Goal: Task Accomplishment & Management: Use online tool/utility

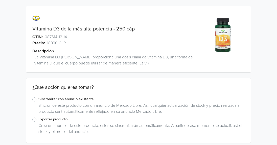
scroll to position [4, 0]
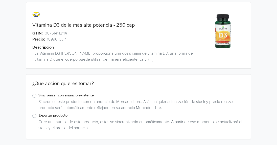
click at [55, 116] on label "Exportar producto" at bounding box center [141, 116] width 206 height 6
click at [0, 0] on input "Exportar producto" at bounding box center [0, 0] width 0 height 0
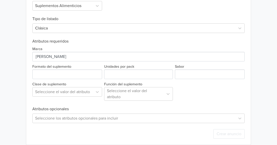
scroll to position [196, 0]
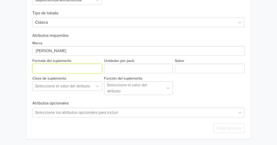
click at [74, 68] on input "Formato del suplemento" at bounding box center [67, 69] width 70 height 10
type input "pote"
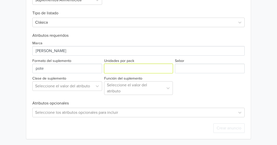
click at [135, 70] on input "Unidades por pack" at bounding box center [138, 69] width 69 height 10
type input "1"
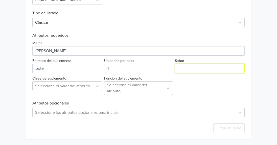
click at [179, 70] on input "Sabor" at bounding box center [210, 69] width 70 height 10
type input "sin sabor"
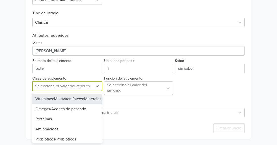
click at [90, 84] on div "Seleccione el valor del atributo" at bounding box center [63, 86] width 60 height 9
click at [84, 99] on div "Vitaminas/Multivitamínicos/Minerales" at bounding box center [67, 99] width 70 height 10
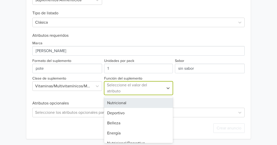
click at [141, 91] on div at bounding box center [134, 88] width 54 height 7
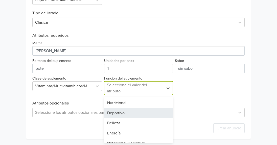
click at [137, 116] on div "Deportivo" at bounding box center [138, 113] width 69 height 10
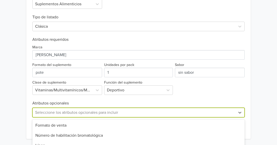
scroll to position [242, 0]
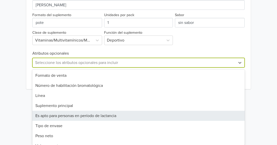
click at [152, 68] on div "35 results available. Use Up and Down to choose options, press Enter to select …" at bounding box center [138, 63] width 212 height 10
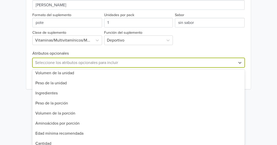
scroll to position [0, 0]
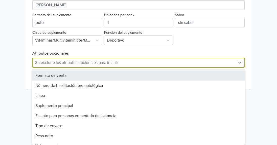
click at [159, 77] on div "Formato de venta" at bounding box center [138, 76] width 212 height 10
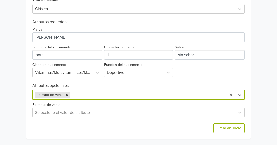
scroll to position [209, 0]
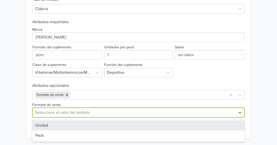
click at [111, 114] on div at bounding box center [134, 112] width 198 height 7
click at [105, 124] on div "Unidad" at bounding box center [138, 126] width 212 height 10
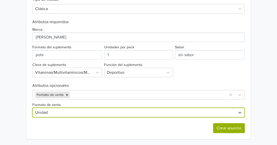
click at [226, 129] on button "Crear anuncio" at bounding box center [228, 129] width 31 height 10
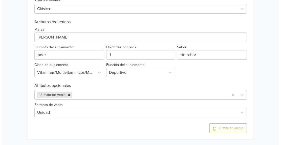
scroll to position [0, 0]
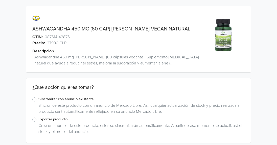
click at [49, 119] on label "Exportar producto" at bounding box center [141, 120] width 206 height 6
click at [0, 0] on input "Exportar producto" at bounding box center [0, 0] width 0 height 0
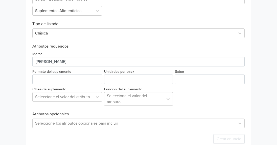
scroll to position [185, 0]
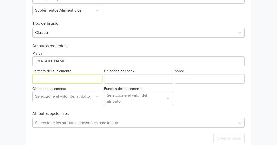
click at [82, 79] on input "Formato del suplemento" at bounding box center [67, 79] width 70 height 10
type input "pote"
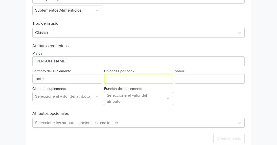
click at [133, 79] on input "Unidades por pack" at bounding box center [138, 79] width 69 height 10
type input "1"
click at [167, 78] on input "1" at bounding box center [138, 79] width 69 height 10
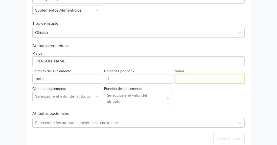
click at [188, 78] on input "Sabor" at bounding box center [210, 79] width 70 height 10
type input "sin sabor"
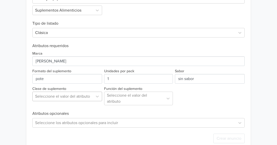
scroll to position [196, 0]
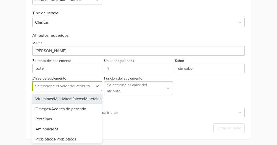
click at [75, 91] on div "9 results available. Use Up and Down to choose options, press Enter to select t…" at bounding box center [67, 87] width 70 height 10
click at [74, 101] on div "Vitaminas/Multivitamínicos/Minerales" at bounding box center [67, 99] width 70 height 10
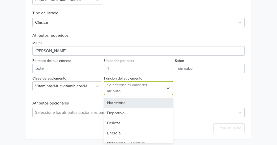
click at [128, 93] on div "Seleccione el valor del atributo" at bounding box center [134, 88] width 54 height 12
click at [127, 108] on div "Nutricional" at bounding box center [138, 103] width 69 height 10
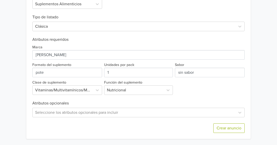
click at [106, 119] on div "Crear anuncio" at bounding box center [138, 129] width 212 height 22
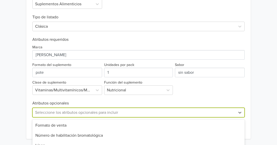
scroll to position [242, 0]
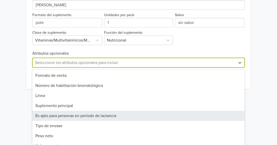
click at [109, 68] on div "35 results available. Use Up and Down to choose options, press Enter to select …" at bounding box center [138, 63] width 212 height 10
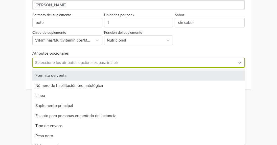
click at [104, 79] on div "Formato de venta" at bounding box center [138, 76] width 212 height 10
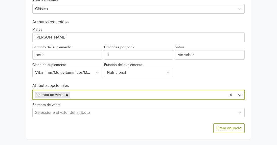
scroll to position [209, 0]
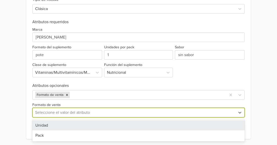
click at [94, 113] on div at bounding box center [134, 112] width 198 height 7
click at [86, 126] on div "Unidad" at bounding box center [138, 126] width 212 height 10
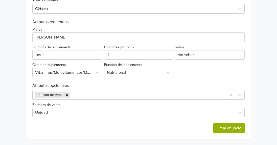
click at [224, 129] on button "Crear anuncio" at bounding box center [228, 129] width 31 height 10
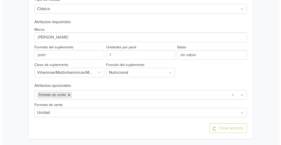
scroll to position [0, 0]
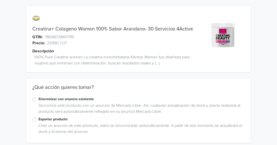
click at [40, 120] on label "Exportar producto" at bounding box center [141, 120] width 206 height 6
click at [0, 0] on input "Exportar producto" at bounding box center [0, 0] width 0 height 0
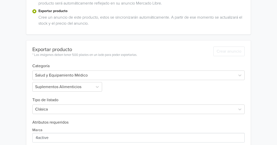
scroll to position [111, 0]
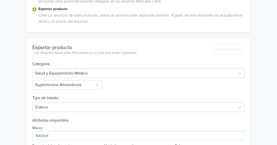
drag, startPoint x: 275, startPoint y: 115, endPoint x: 271, endPoint y: 117, distance: 5.5
click at [271, 117] on div "Creatina+ Colageno Women 100% Sabor Arandano- 30 Servicios 4Active GTIN: 780467…" at bounding box center [138, 59] width 277 height 341
click at [271, 117] on div "Creatina+ Colageno Women 100% Sabor Arandano- 30 Servicios 4Active GTIN: 780467…" at bounding box center [138, 59] width 269 height 341
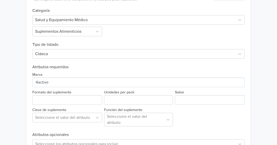
scroll to position [167, 0]
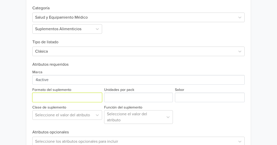
click at [79, 94] on input "Formato del suplemento" at bounding box center [67, 98] width 70 height 10
type input "pote"
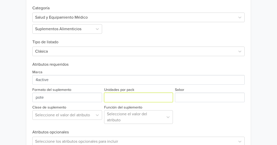
click at [118, 97] on input "Unidades por pack" at bounding box center [138, 98] width 69 height 10
type input "1"
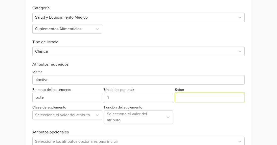
click at [200, 98] on input "Sabor" at bounding box center [210, 98] width 70 height 10
type input "arandano"
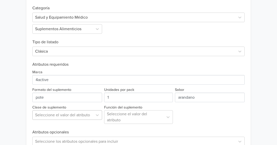
scroll to position [196, 0]
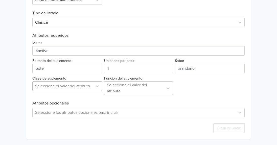
click at [71, 91] on div "Seleccione el valor del atributo" at bounding box center [67, 87] width 70 height 10
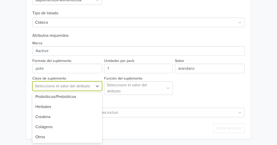
scroll to position [46, 0]
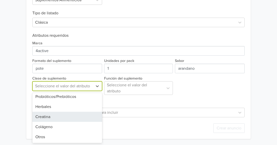
click at [68, 112] on div "Creatina" at bounding box center [67, 117] width 70 height 10
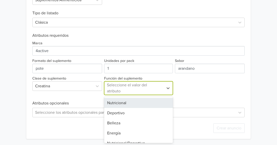
click at [116, 89] on div at bounding box center [134, 88] width 54 height 7
click at [130, 100] on div "Nutricional" at bounding box center [138, 103] width 69 height 10
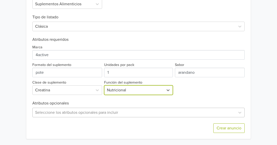
scroll to position [242, 0]
click at [130, 114] on div "Seleccione los atributos opcionales para incluir" at bounding box center [138, 113] width 212 height 10
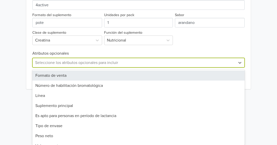
click at [123, 77] on div "Formato de venta" at bounding box center [138, 76] width 212 height 10
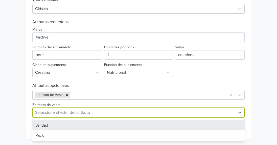
click at [78, 109] on div "Seleccione el valor del atributo" at bounding box center [134, 112] width 203 height 9
click at [70, 129] on div "Unidad" at bounding box center [138, 126] width 212 height 10
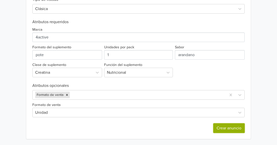
click at [226, 132] on button "Crear anuncio" at bounding box center [228, 129] width 31 height 10
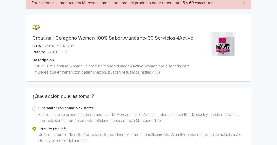
scroll to position [0, 0]
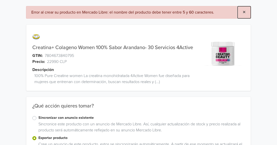
click at [246, 13] on span "×" at bounding box center [243, 12] width 3 height 7
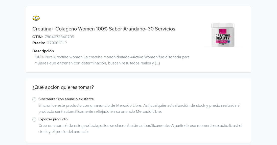
click at [54, 119] on label "Exportar producto" at bounding box center [141, 120] width 206 height 6
click at [0, 0] on input "Exportar producto" at bounding box center [0, 0] width 0 height 0
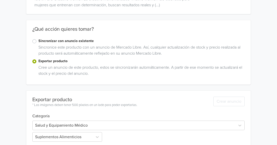
scroll to position [60, 0]
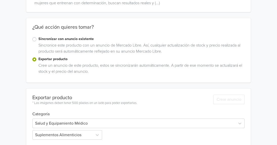
click at [276, 100] on div "Creatina+ Colageno Women 100% Sabor Arandano- 30 Servicios GTIN: 7804673840795 …" at bounding box center [138, 110] width 277 height 341
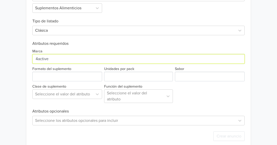
click at [128, 63] on input "Marca" at bounding box center [138, 59] width 212 height 10
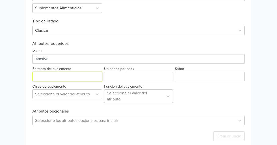
click at [92, 75] on input "Formato del suplemento" at bounding box center [67, 77] width 70 height 10
type input "pote"
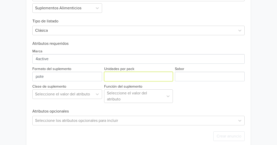
drag, startPoint x: 135, startPoint y: 82, endPoint x: 137, endPoint y: 79, distance: 4.0
click at [137, 79] on div "Marca Formato del suplemento Unidades por pack Sabor Clase de suplemento Selecc…" at bounding box center [138, 74] width 212 height 57
click at [137, 79] on input "Unidades por pack" at bounding box center [138, 77] width 69 height 10
type input "1"
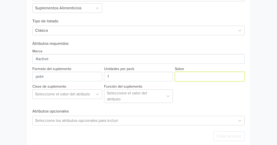
click at [185, 79] on input "Sabor" at bounding box center [210, 77] width 70 height 10
type input "arandano"
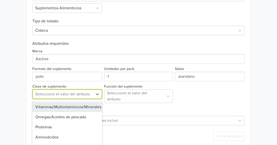
scroll to position [196, 0]
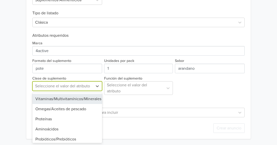
click at [65, 91] on div "9 results available. Use Up and Down to choose options, press Enter to select t…" at bounding box center [67, 87] width 70 height 10
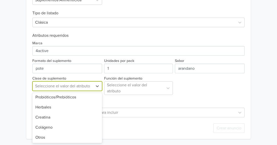
scroll to position [46, 0]
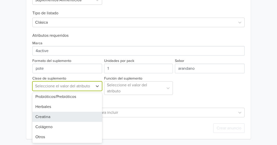
click at [72, 112] on div "Creatina" at bounding box center [67, 117] width 70 height 10
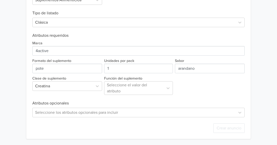
click at [140, 96] on div "Exportar producto * Las imágenes deben tener 500 píxeles en un lado para poder …" at bounding box center [138, 47] width 212 height 186
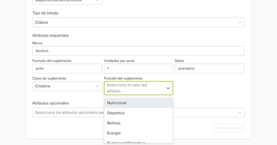
click at [143, 91] on div at bounding box center [134, 88] width 54 height 7
click at [136, 106] on div "Nutricional" at bounding box center [138, 103] width 69 height 10
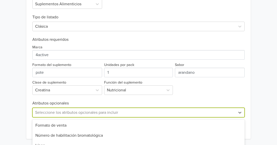
scroll to position [242, 0]
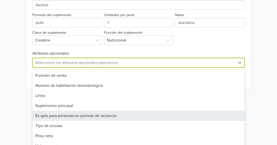
click at [118, 68] on div "35 results available. Use Up and Down to choose options, press Enter to select …" at bounding box center [138, 63] width 212 height 10
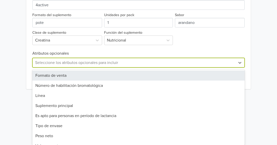
click at [115, 72] on div "Formato de venta" at bounding box center [138, 76] width 212 height 10
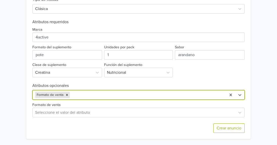
scroll to position [209, 0]
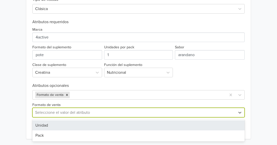
click at [68, 116] on div at bounding box center [134, 112] width 198 height 7
click at [65, 123] on div "Unidad" at bounding box center [138, 126] width 212 height 10
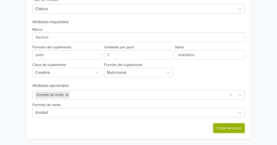
click at [232, 133] on button "Crear anuncio" at bounding box center [228, 129] width 31 height 10
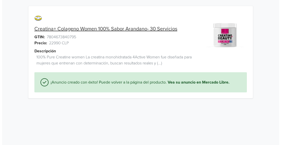
scroll to position [0, 0]
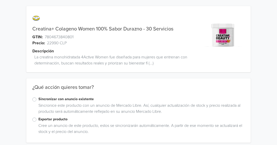
click at [57, 119] on label "Exportar producto" at bounding box center [141, 120] width 206 height 6
click at [0, 0] on input "Exportar producto" at bounding box center [0, 0] width 0 height 0
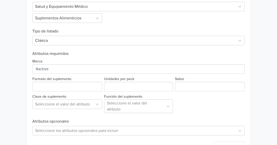
scroll to position [181, 0]
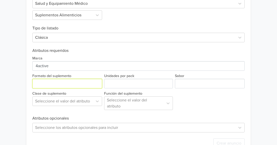
click at [80, 85] on input "Formato del suplemento" at bounding box center [67, 84] width 70 height 10
type input "pote"
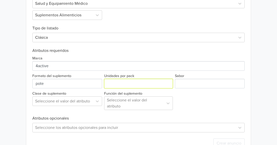
click at [134, 87] on input "Unidades por pack" at bounding box center [138, 84] width 69 height 10
type input "1"
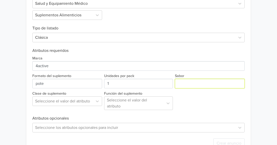
click at [192, 80] on input "Sabor" at bounding box center [210, 84] width 70 height 10
type input "Durazno"
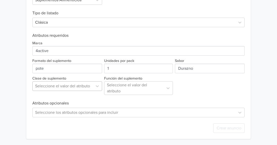
click at [71, 91] on div "Seleccione el valor del atributo" at bounding box center [67, 87] width 70 height 10
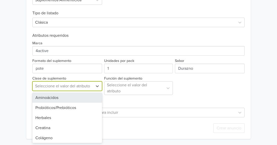
scroll to position [41, 0]
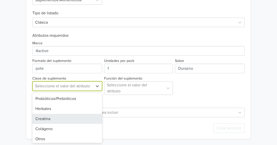
click at [74, 121] on div "Creatina" at bounding box center [67, 119] width 70 height 10
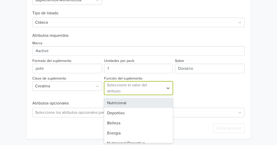
click at [150, 93] on div "Seleccione el valor del atributo" at bounding box center [134, 88] width 54 height 12
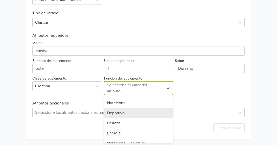
click at [141, 112] on div "Deportivo" at bounding box center [138, 113] width 69 height 10
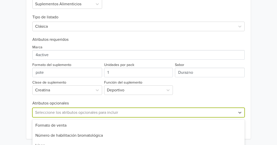
scroll to position [242, 0]
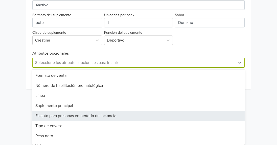
click at [132, 68] on div "35 results available. Use Up and Down to choose options, press Enter to select …" at bounding box center [138, 63] width 212 height 10
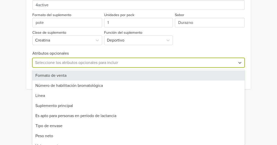
click at [124, 79] on div "Formato de venta" at bounding box center [138, 76] width 212 height 10
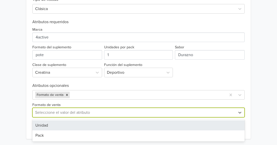
drag, startPoint x: 105, startPoint y: 116, endPoint x: 101, endPoint y: 127, distance: 11.8
click at [101, 118] on div "2 results available. Use Up and Down to choose options, press Enter to select t…" at bounding box center [138, 113] width 212 height 10
click at [101, 127] on div "Unidad" at bounding box center [138, 126] width 212 height 10
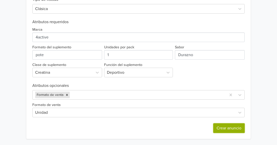
click at [230, 133] on button "Crear anuncio" at bounding box center [228, 129] width 31 height 10
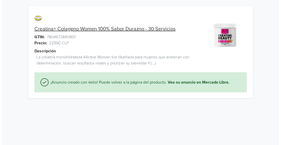
scroll to position [0, 0]
